Goal: Use online tool/utility: Utilize a website feature to perform a specific function

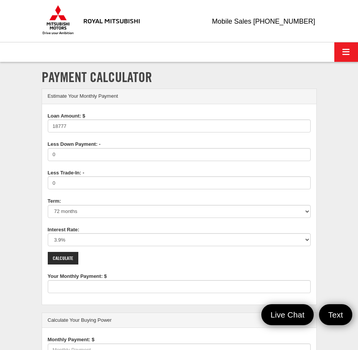
type input "18777"
type input "293"
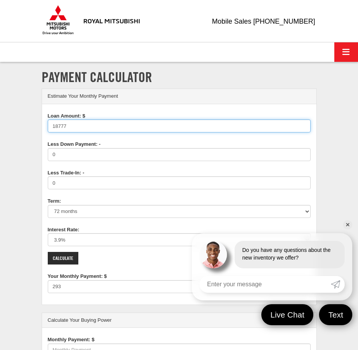
click at [82, 129] on input "18777" at bounding box center [179, 126] width 263 height 13
type input "1"
type input "19000.00"
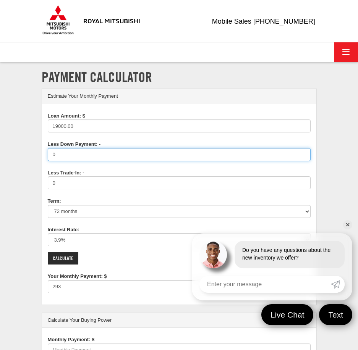
type input "296"
click at [71, 153] on input "0" at bounding box center [179, 154] width 263 height 13
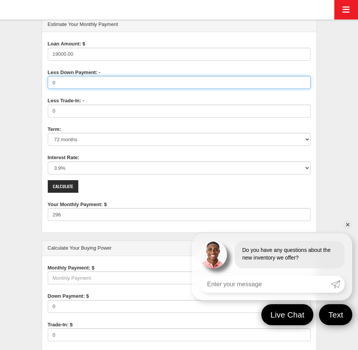
scroll to position [76, 0]
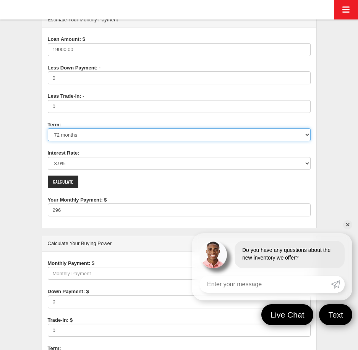
click at [71, 137] on select "12 months 24 months 36 months 48 months 60 months 66 months 72 months 84 months" at bounding box center [179, 134] width 263 height 13
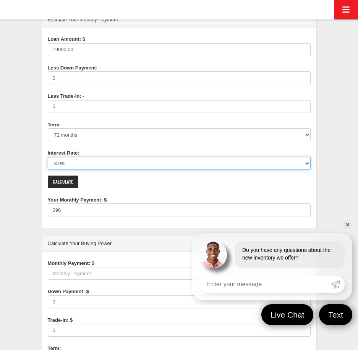
click at [70, 162] on select "0% 0.9% 1.9% 2.9% 3.9% 4.9% 5.9% 6.9% 7.9% 8.9% 9.9% 10.9% 11.9% 12.9% 13.9% 14…" at bounding box center [179, 163] width 263 height 13
click at [71, 165] on select "0% 0.9% 1.9% 2.9% 3.9% 4.9% 5.9% 6.9% 7.9% 8.9% 9.9% 10.9% 11.9% 12.9% 13.9% 14…" at bounding box center [179, 163] width 263 height 13
click at [94, 163] on select "0% 0.9% 1.9% 2.9% 3.9% 4.9% 5.9% 6.9% 7.9% 8.9% 9.9% 10.9% 11.9% 12.9% 13.9% 14…" at bounding box center [179, 163] width 263 height 13
select select "6.9"
click at [48, 157] on select "0% 0.9% 1.9% 2.9% 3.9% 4.9% 5.9% 6.9% 7.9% 8.9% 9.9% 10.9% 11.9% 12.9% 13.9% 14…" at bounding box center [179, 163] width 263 height 13
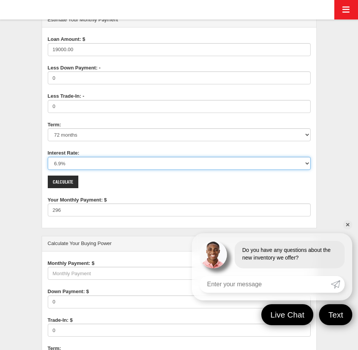
type input "323"
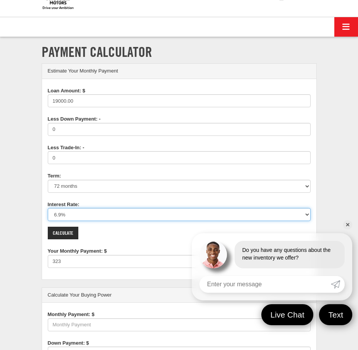
scroll to position [0, 0]
